Goal: Obtain resource: Obtain resource

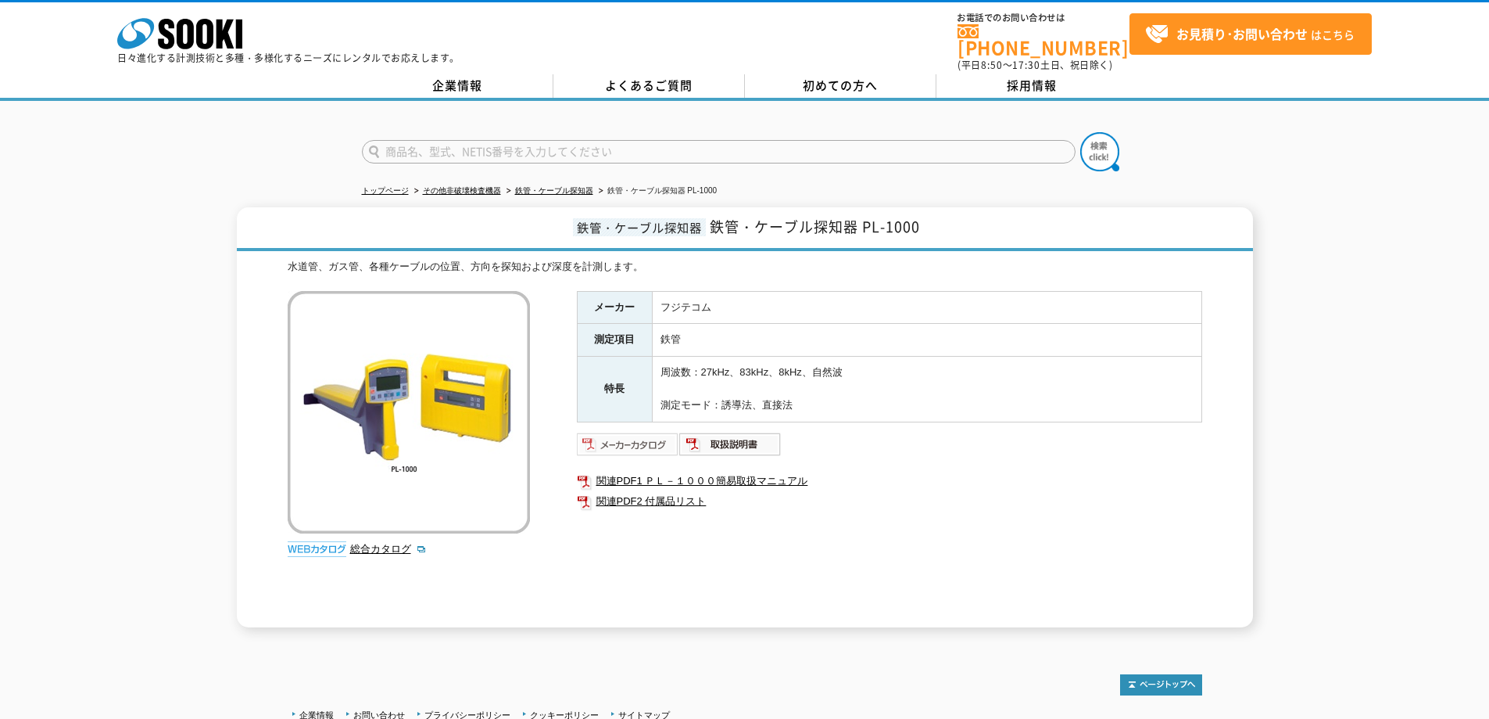
click at [648, 432] on img at bounding box center [628, 444] width 102 height 25
click at [738, 437] on img at bounding box center [730, 444] width 102 height 25
click at [951, 325] on td "鉄管" at bounding box center [927, 340] width 550 height 33
click at [978, 296] on td "フジテコム" at bounding box center [927, 307] width 550 height 33
click at [1005, 312] on td "フジテコム" at bounding box center [927, 307] width 550 height 33
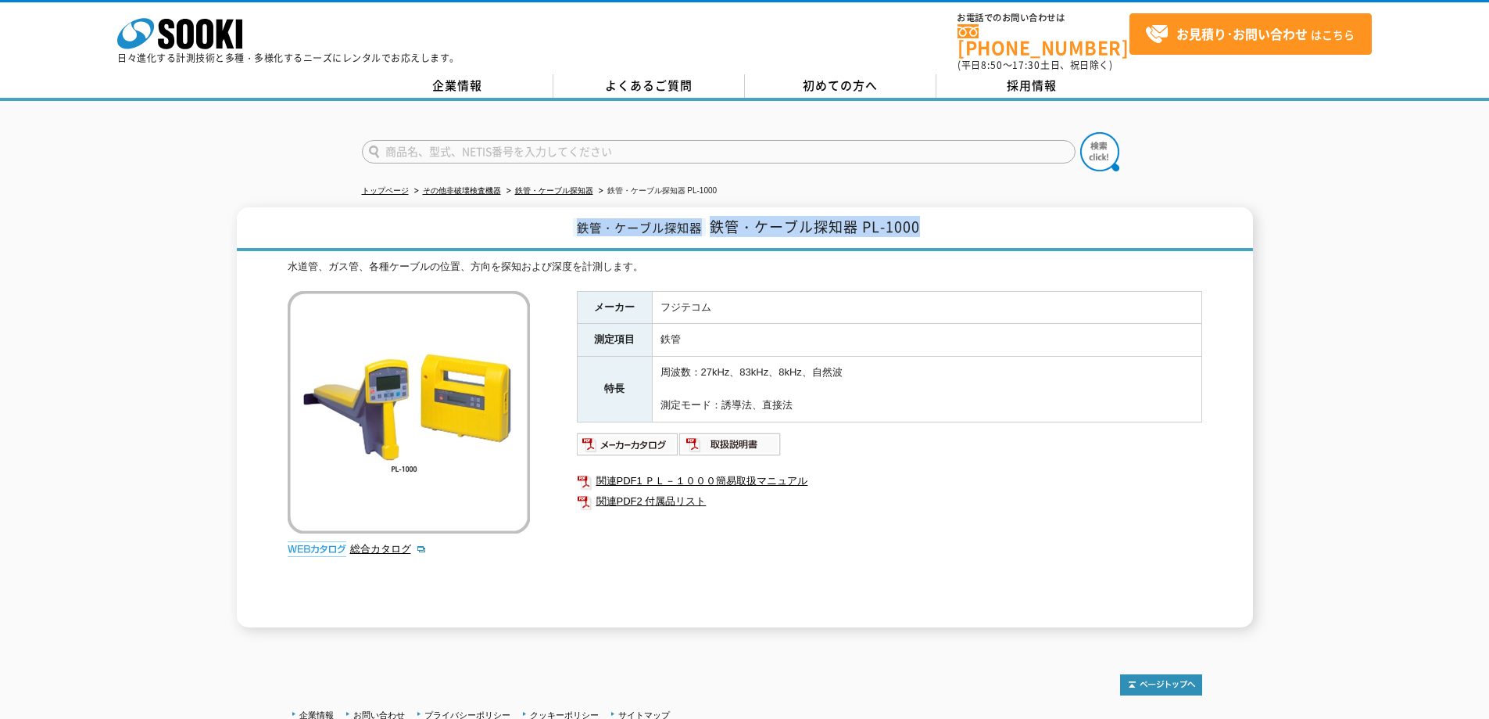
drag, startPoint x: 901, startPoint y: 216, endPoint x: 573, endPoint y: 216, distance: 327.6
click at [573, 216] on h1 "鉄管・ケーブル探知器 鉄管・ケーブル探知器 PL-1000" at bounding box center [745, 229] width 1016 height 44
click at [861, 235] on h1 "鉄管・ケーブル探知器 鉄管・ケーブル探知器 PL-1000" at bounding box center [745, 229] width 1016 height 44
click at [946, 226] on h1 "鉄管・ケーブル探知器 鉄管・ケーブル探知器 PL-1000" at bounding box center [745, 229] width 1016 height 44
drag, startPoint x: 943, startPoint y: 210, endPoint x: 711, endPoint y: 217, distance: 232.3
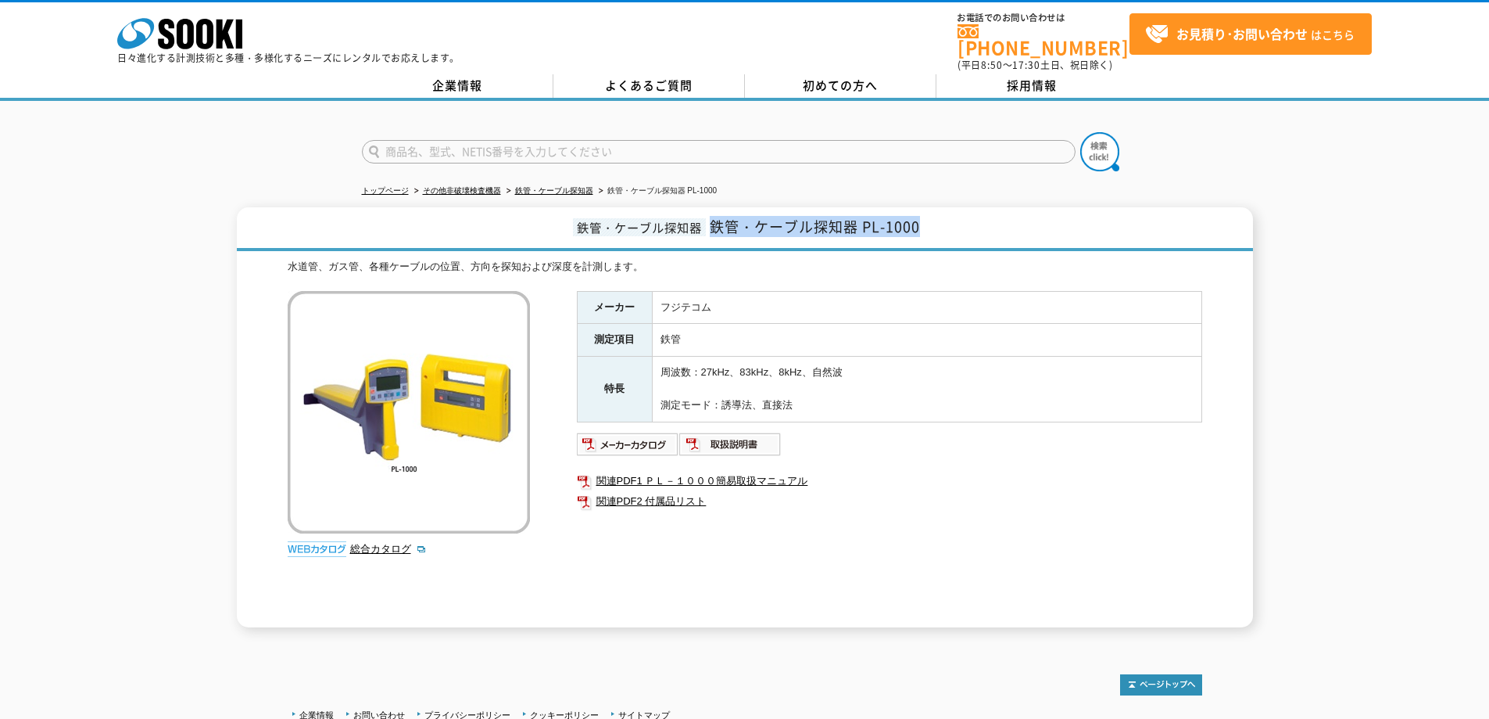
click at [711, 217] on h1 "鉄管・ケーブル探知器 鉄管・ケーブル探知器 PL-1000" at bounding box center [745, 229] width 1016 height 44
copy span "鉄管・ケーブル探知器 PL-1000"
click at [1023, 271] on div "水道管、ガス管、各種ケーブルの位置、方向を探知および深度を計測します。 総合カタログ メーカー フジテコム 測定項目 鉄管 特長 周波数：27kHz、83kH…" at bounding box center [745, 443] width 915 height 368
click at [651, 432] on img at bounding box center [628, 444] width 102 height 25
click at [750, 432] on img at bounding box center [730, 444] width 102 height 25
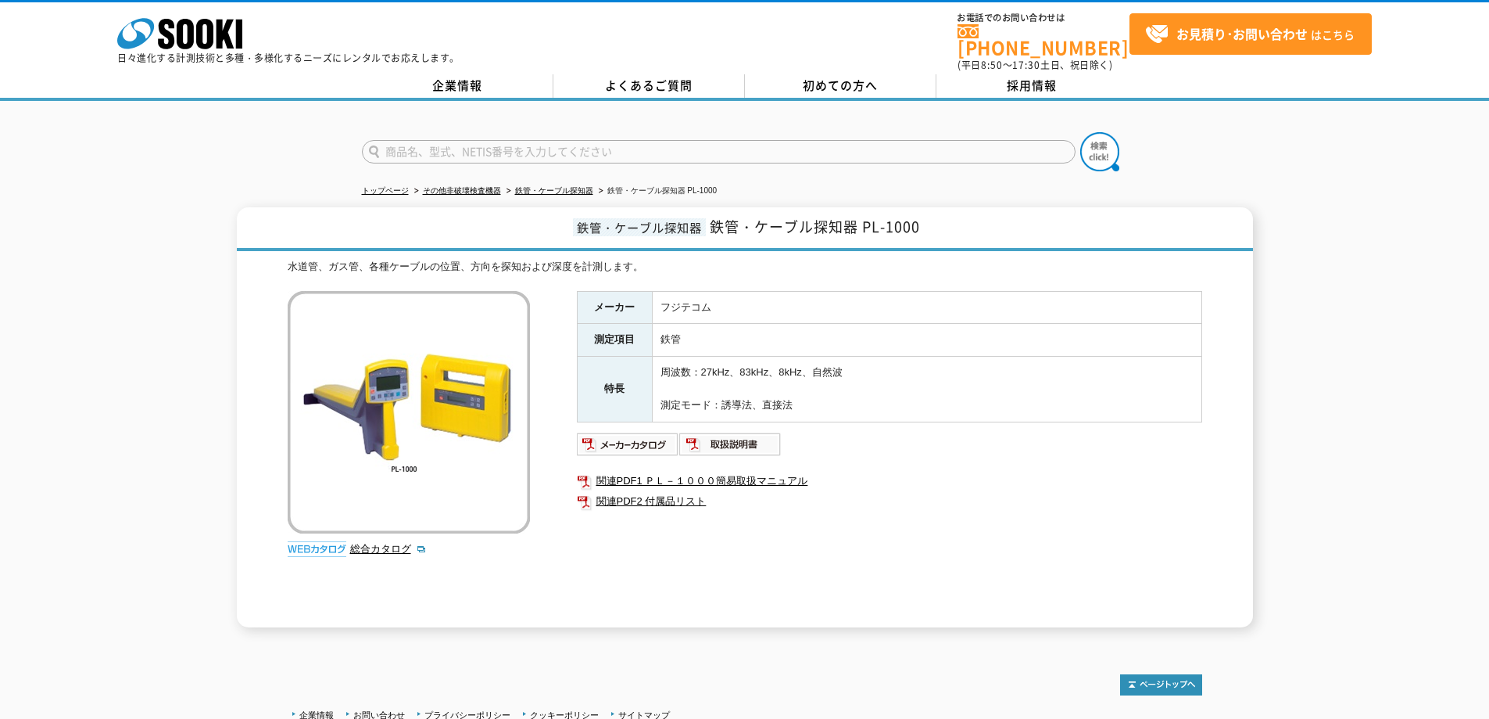
click at [713, 512] on div "メーカー フジテコム 測定項目 鉄管 特長 周波数：27kHz、83kHz、8kHz、自然波 測定モード：誘導法、直接法 関連PDF1 ＰＬ－１０００簡易取扱…" at bounding box center [889, 459] width 625 height 336
click at [737, 471] on link "関連PDF1 ＰＬ－１０００簡易取扱マニュアル" at bounding box center [889, 481] width 625 height 20
click at [977, 412] on table "メーカー フジテコム 測定項目 鉄管 特長 周波数：27kHz、83kHz、8kHz、自然波 測定モード：誘導法、直接法" at bounding box center [889, 356] width 625 height 131
click at [665, 492] on link "関連PDF2 付属品リスト" at bounding box center [889, 501] width 625 height 20
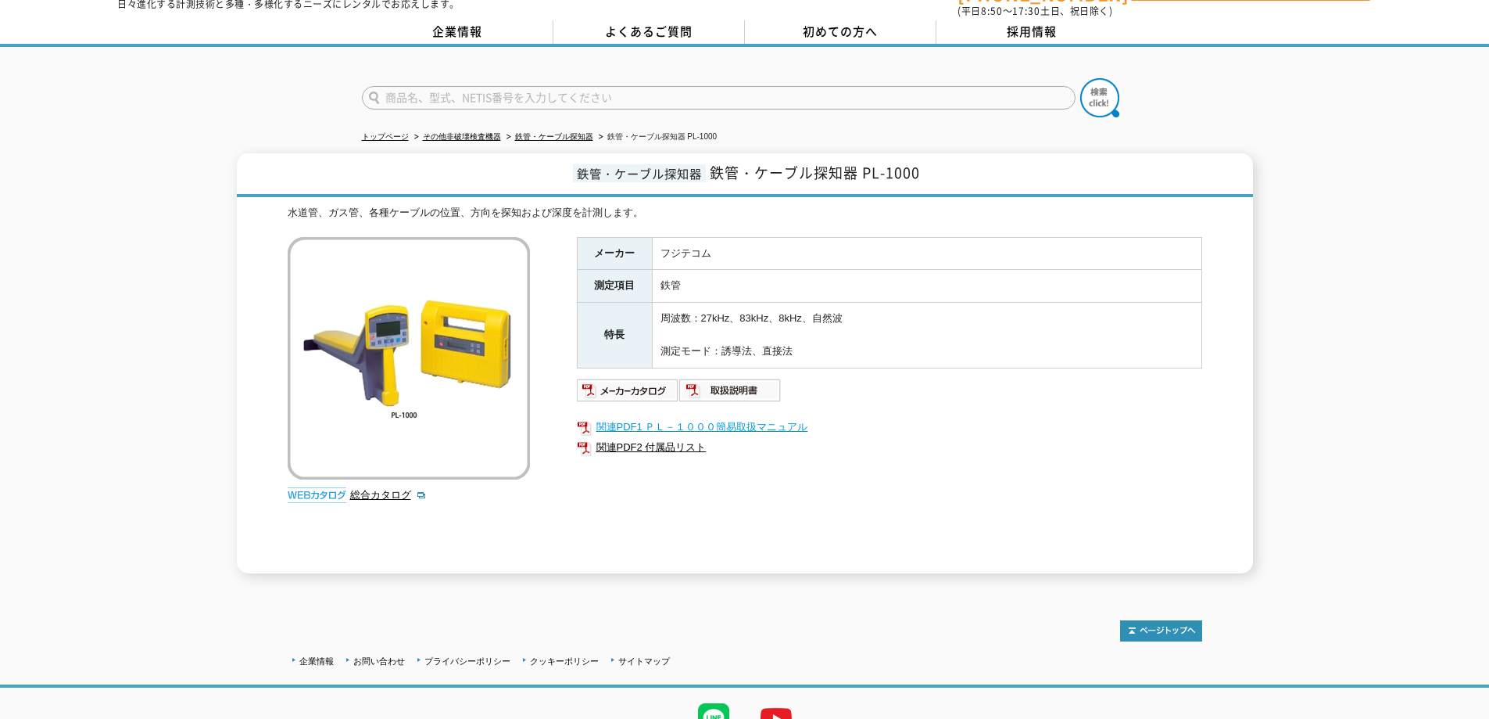
scroll to position [78, 0]
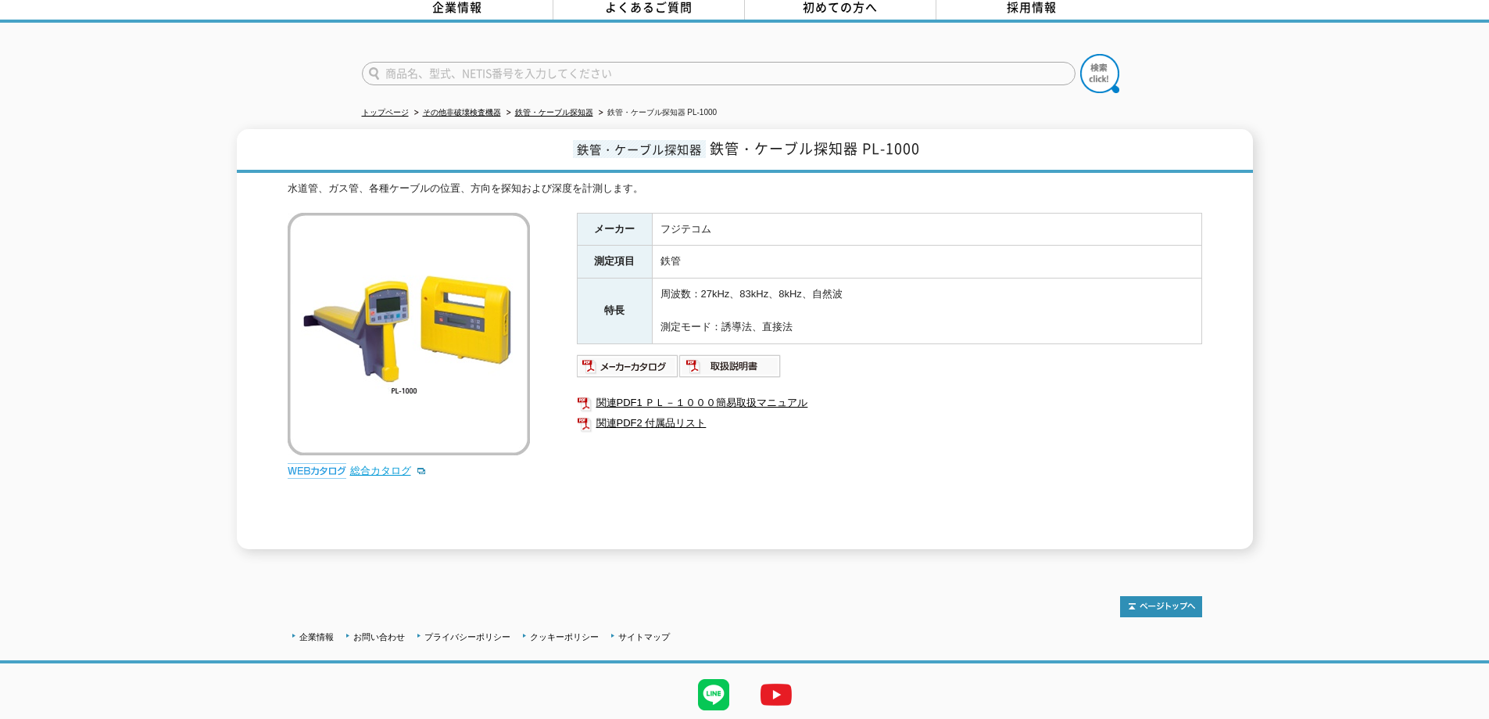
click at [367, 464] on link "総合カタログ" at bounding box center [388, 470] width 77 height 12
